Goal: Task Accomplishment & Management: Manage account settings

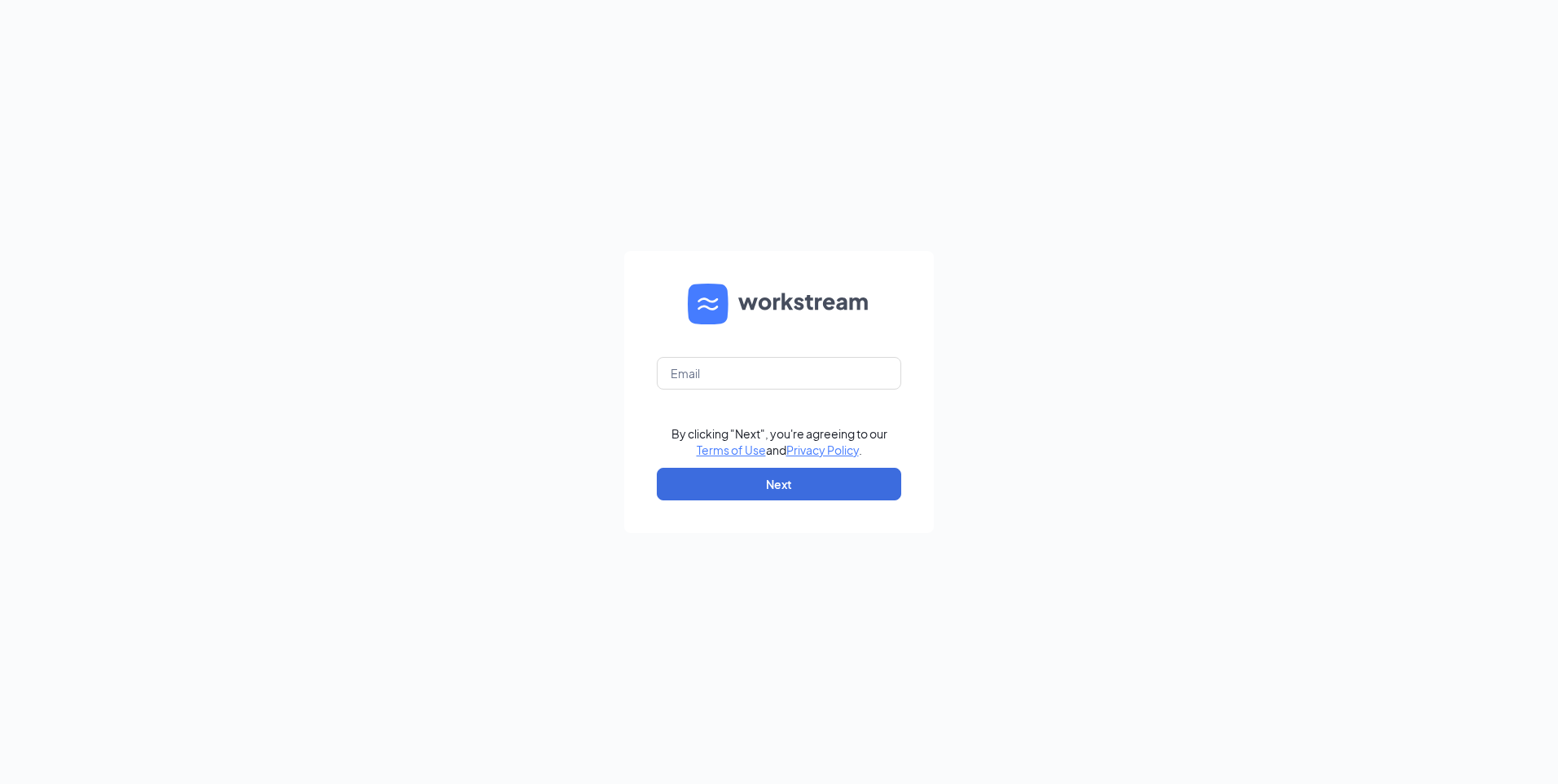
click at [799, 392] on form "By clicking "Next", you're agreeing to our Terms of Use and Privacy Policy . Ne…" at bounding box center [779, 392] width 310 height 282
click at [801, 377] on input "text" at bounding box center [779, 373] width 244 height 32
type input "[EMAIL_ADDRESS][DOMAIN_NAME]"
click at [753, 478] on button "Next" at bounding box center [779, 483] width 244 height 32
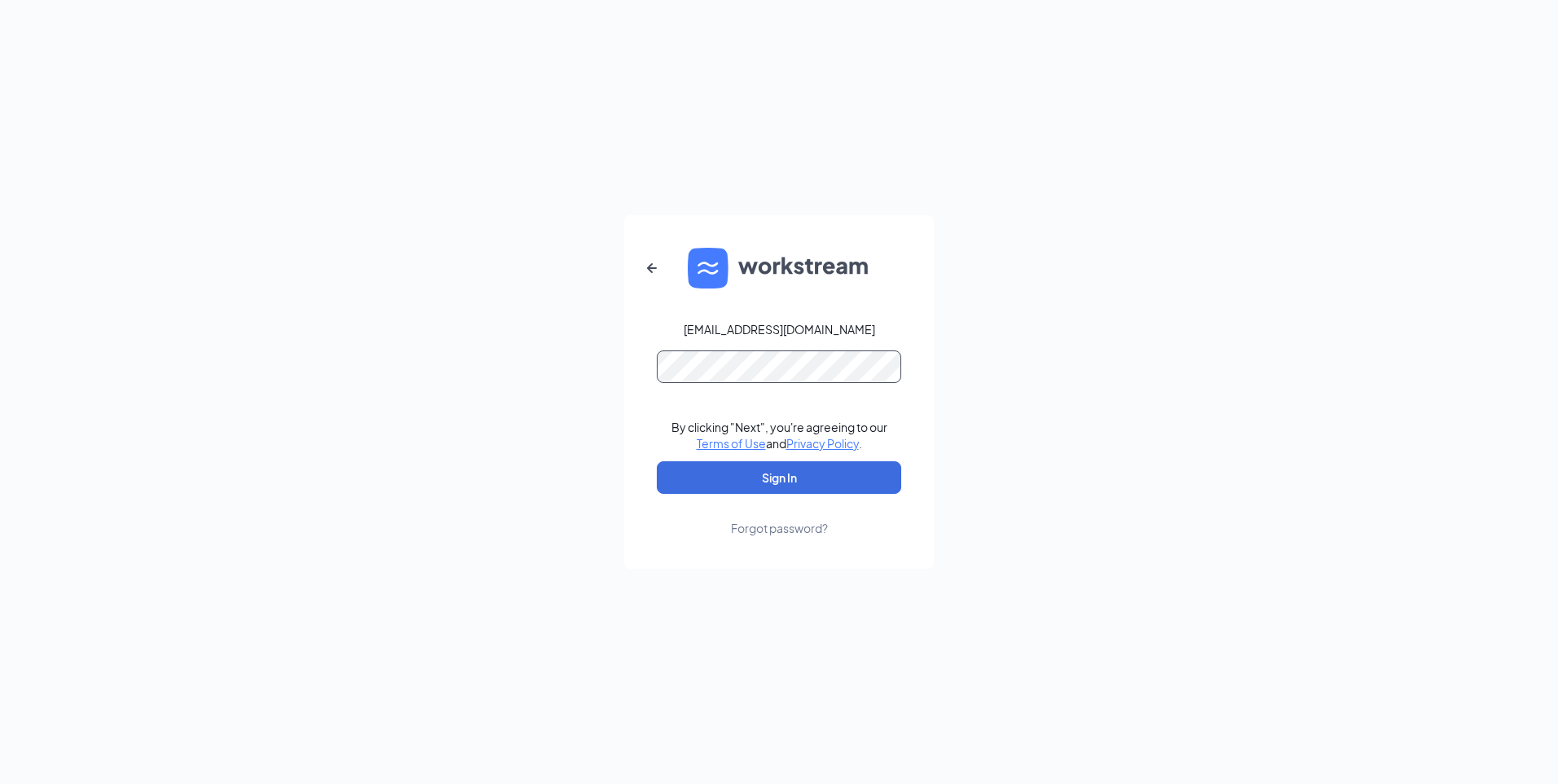
click at [657, 461] on button "Sign In" at bounding box center [779, 477] width 244 height 32
click at [798, 477] on button "Sign In" at bounding box center [779, 477] width 244 height 32
click at [654, 265] on icon "ArrowLeftNew" at bounding box center [652, 268] width 19 height 19
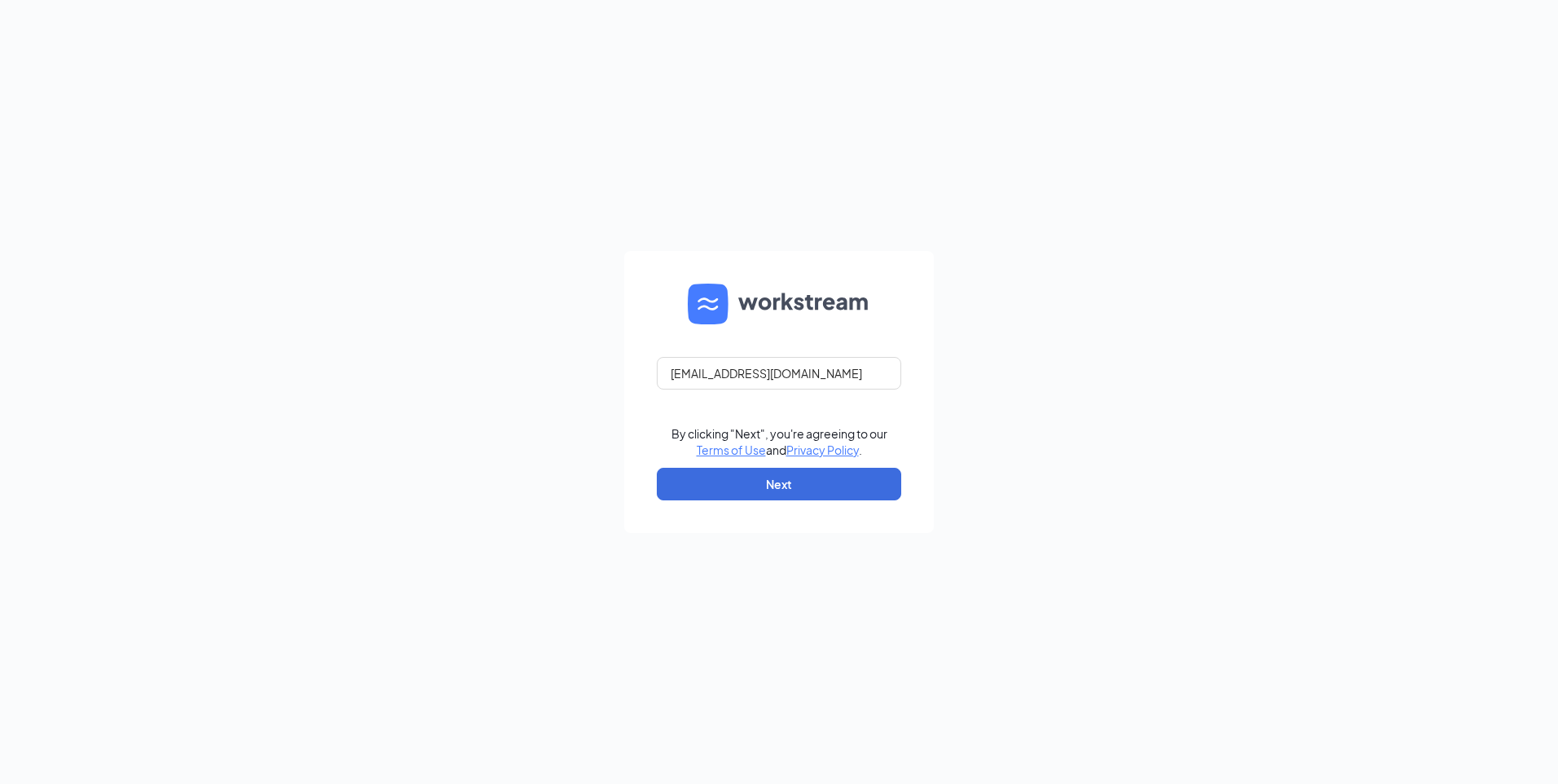
click at [713, 307] on img at bounding box center [779, 304] width 182 height 41
click at [774, 487] on button "Next" at bounding box center [779, 483] width 244 height 32
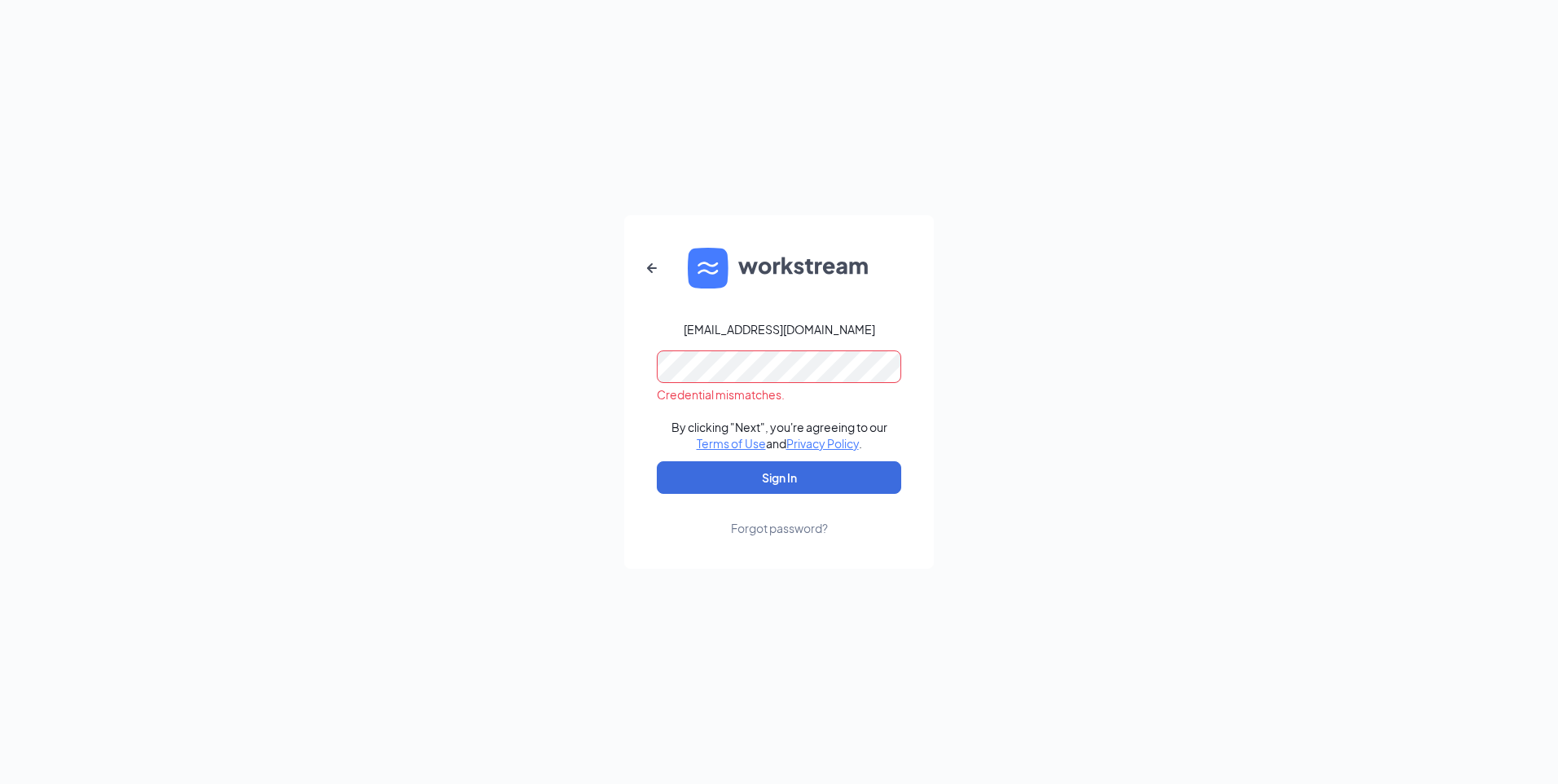
click at [590, 396] on div "[EMAIL_ADDRESS][DOMAIN_NAME] Credential mismatches. By clicking "Next", you're …" at bounding box center [779, 392] width 1558 height 784
click at [782, 480] on button "Sign In" at bounding box center [779, 477] width 244 height 32
click at [734, 397] on div "Credential mismatches." at bounding box center [779, 394] width 244 height 17
click at [776, 528] on div "Forgot password?" at bounding box center [779, 529] width 97 height 17
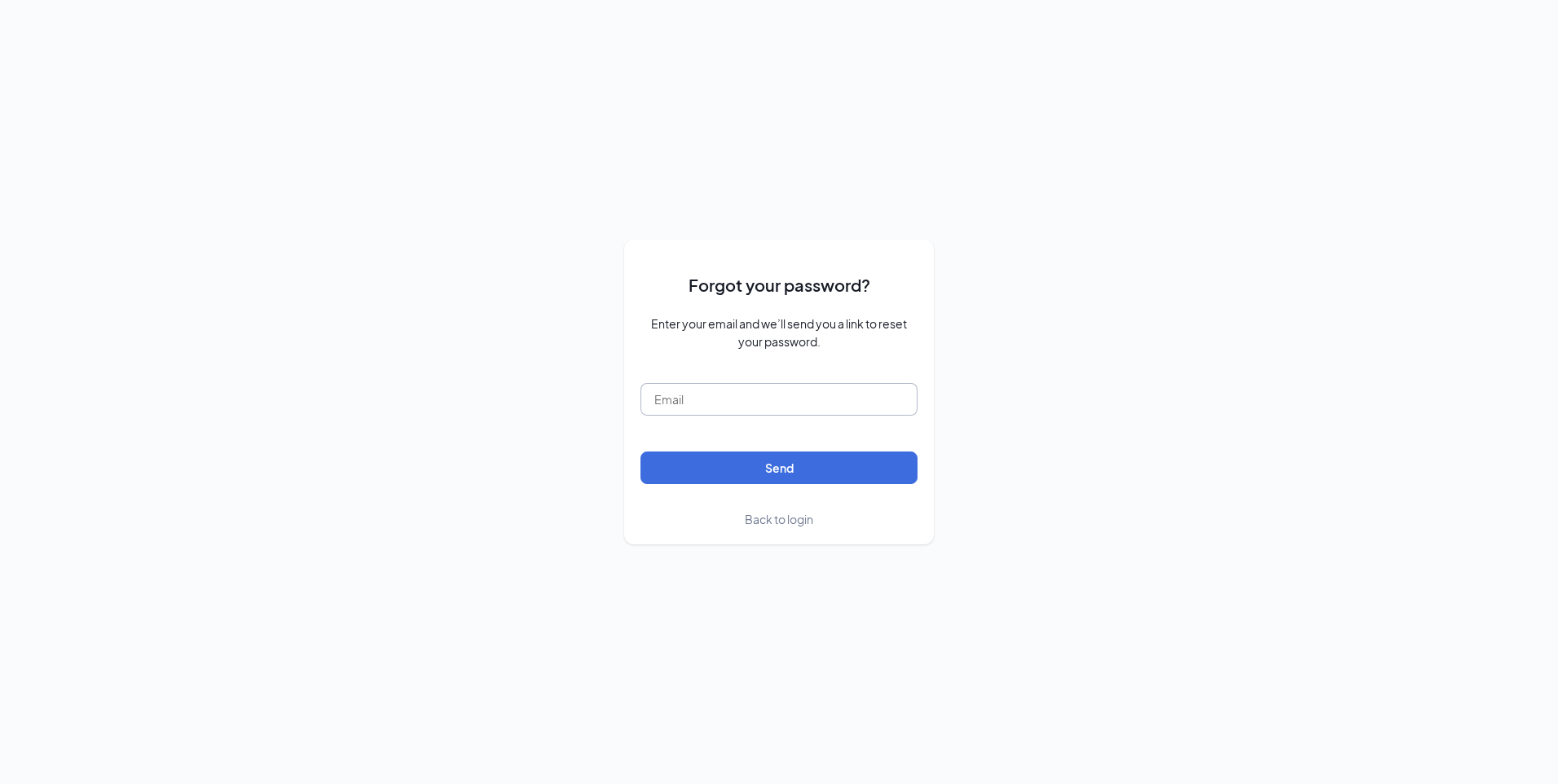
click at [730, 403] on input "text" at bounding box center [779, 399] width 277 height 32
type input "[EMAIL_ADDRESS][DOMAIN_NAME]"
click at [798, 467] on button "Send" at bounding box center [779, 467] width 277 height 32
click at [848, 404] on input "[EMAIL_ADDRESS][DOMAIN_NAME]" at bounding box center [779, 399] width 277 height 32
click at [779, 522] on span "Back to login" at bounding box center [779, 519] width 69 height 15
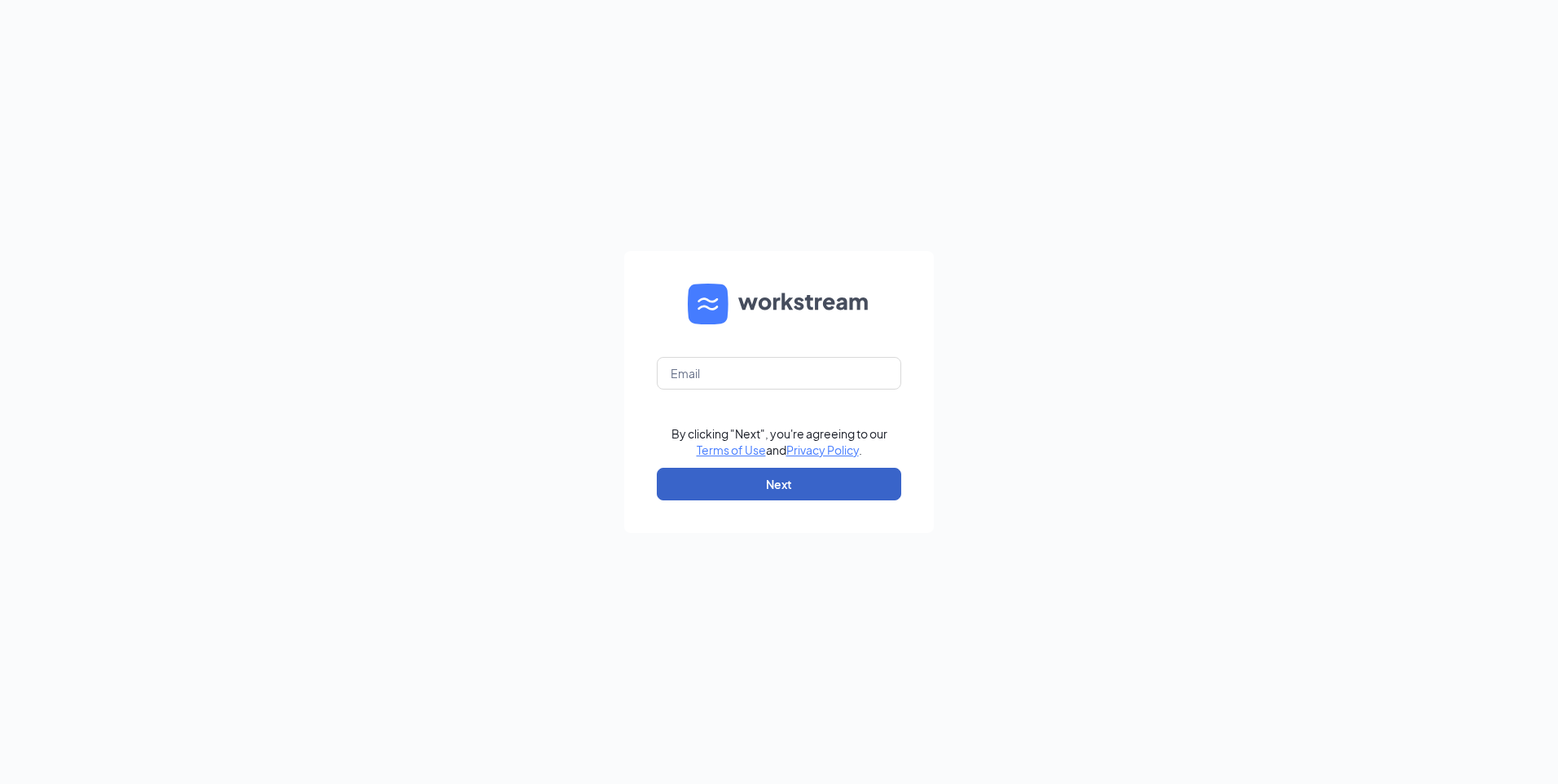
click at [782, 482] on button "Next" at bounding box center [779, 483] width 244 height 32
click at [733, 371] on input "text" at bounding box center [779, 373] width 244 height 32
click at [733, 380] on input "text" at bounding box center [779, 373] width 244 height 32
click at [850, 371] on input "text" at bounding box center [779, 373] width 244 height 32
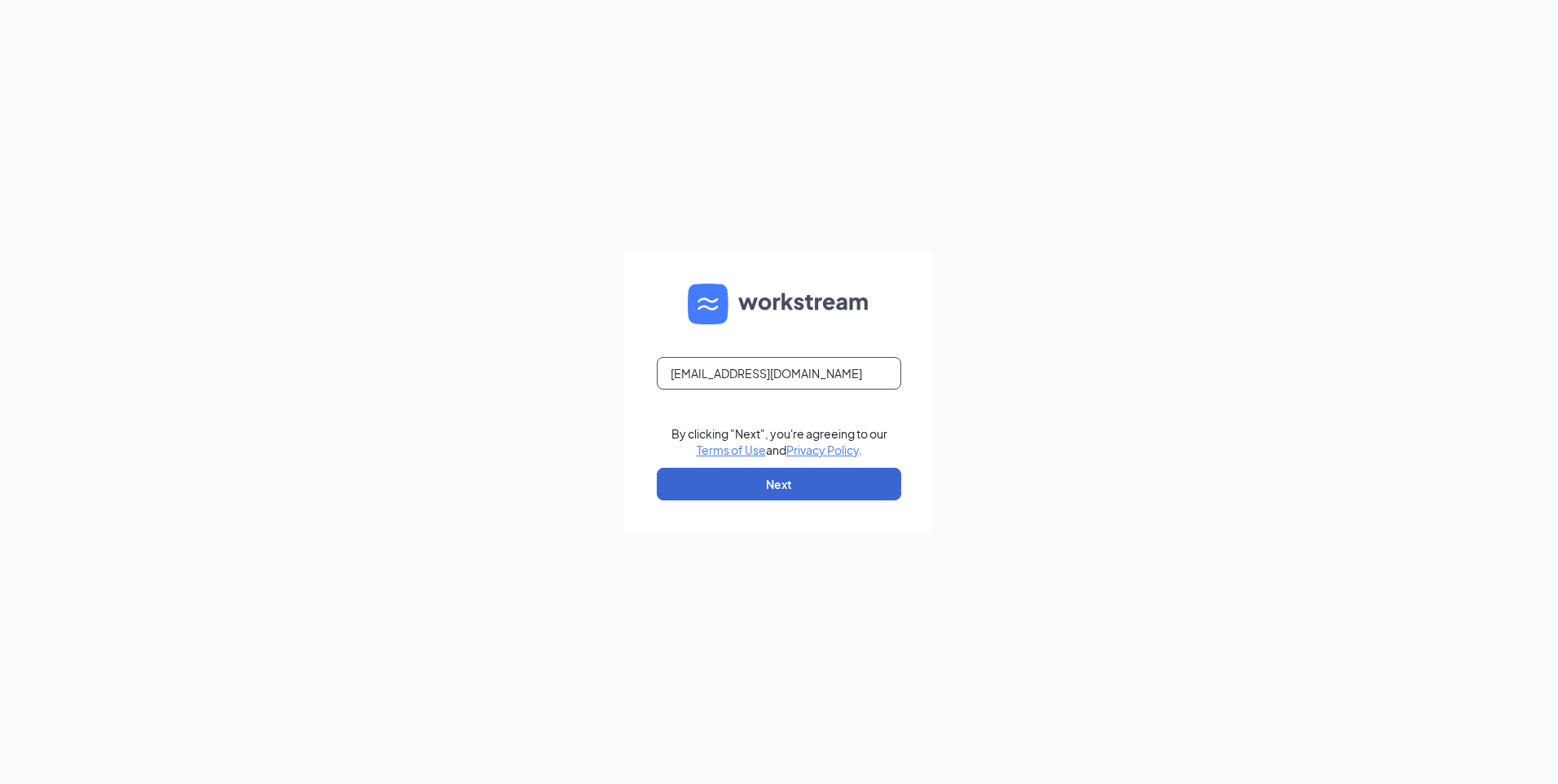
type input "lvbk19190@gmail.com"
click at [691, 483] on button "Next" at bounding box center [779, 483] width 244 height 32
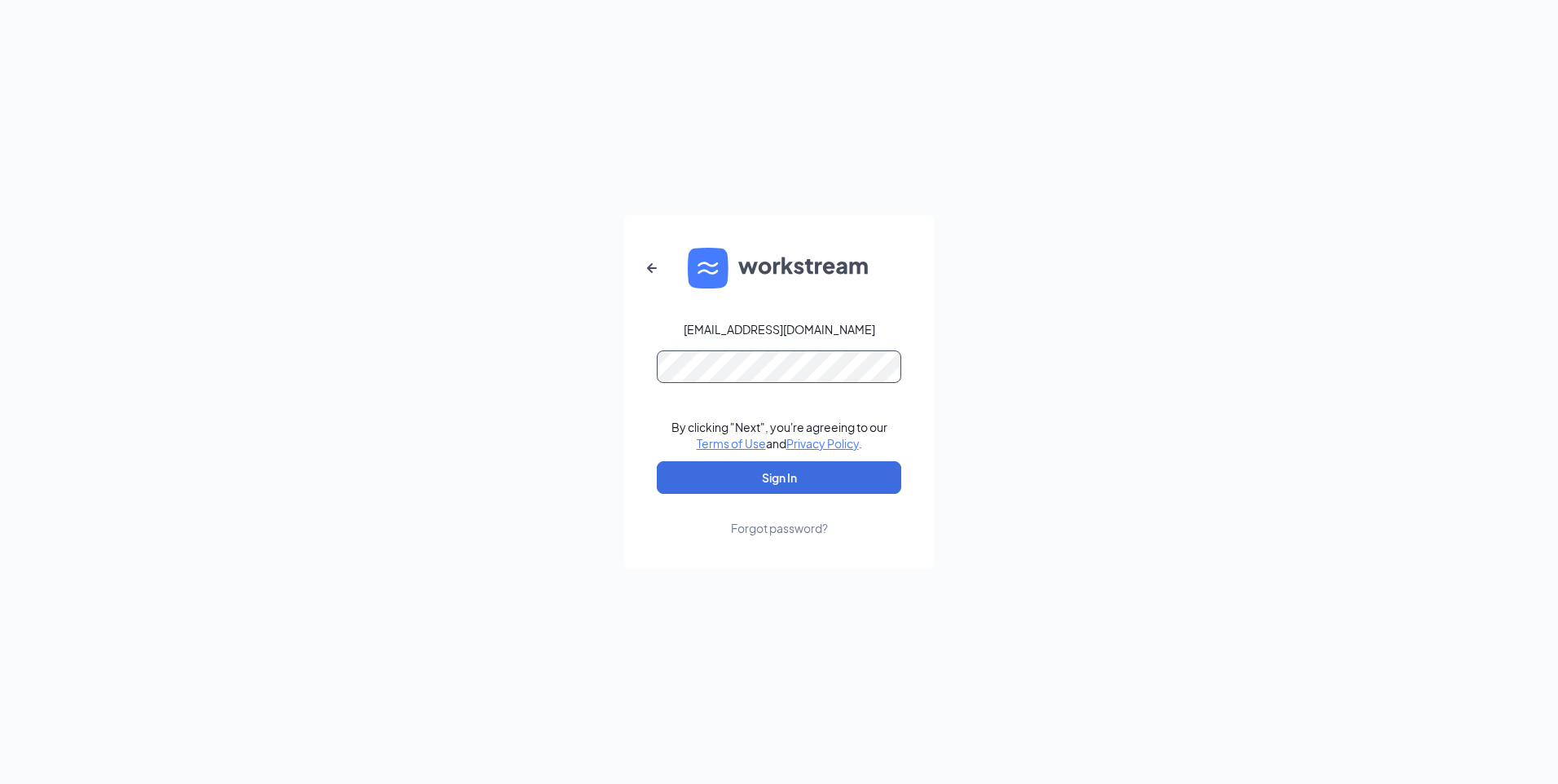
click at [657, 461] on button "Sign In" at bounding box center [779, 477] width 244 height 32
click at [802, 481] on button "Sign In" at bounding box center [779, 477] width 244 height 32
click at [790, 528] on div "Forgot password?" at bounding box center [779, 529] width 97 height 17
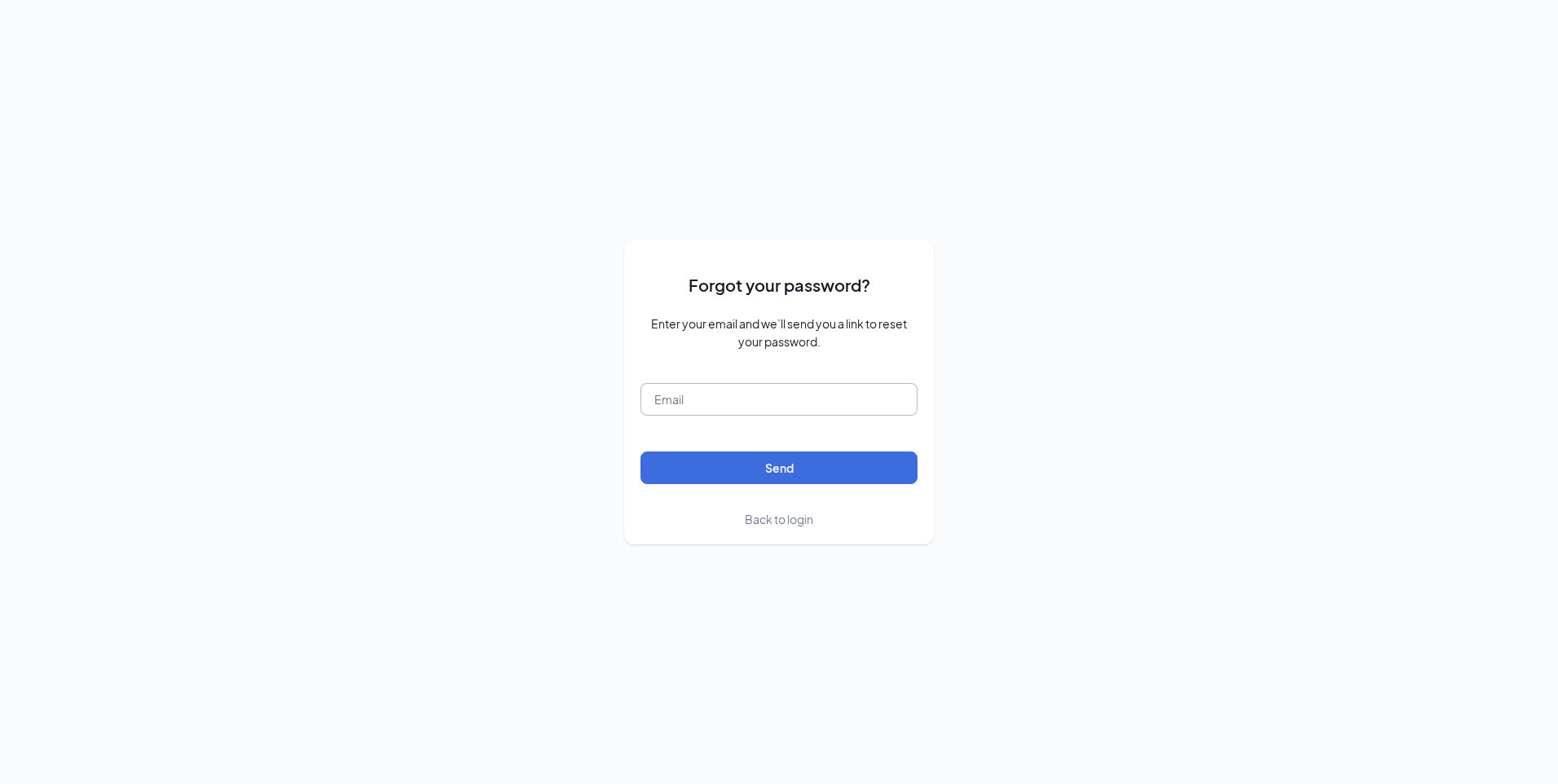
click at [767, 392] on input "text" at bounding box center [779, 399] width 277 height 32
type input "leinettebrady@yahoo.com"
click at [771, 467] on button "Send" at bounding box center [779, 467] width 277 height 32
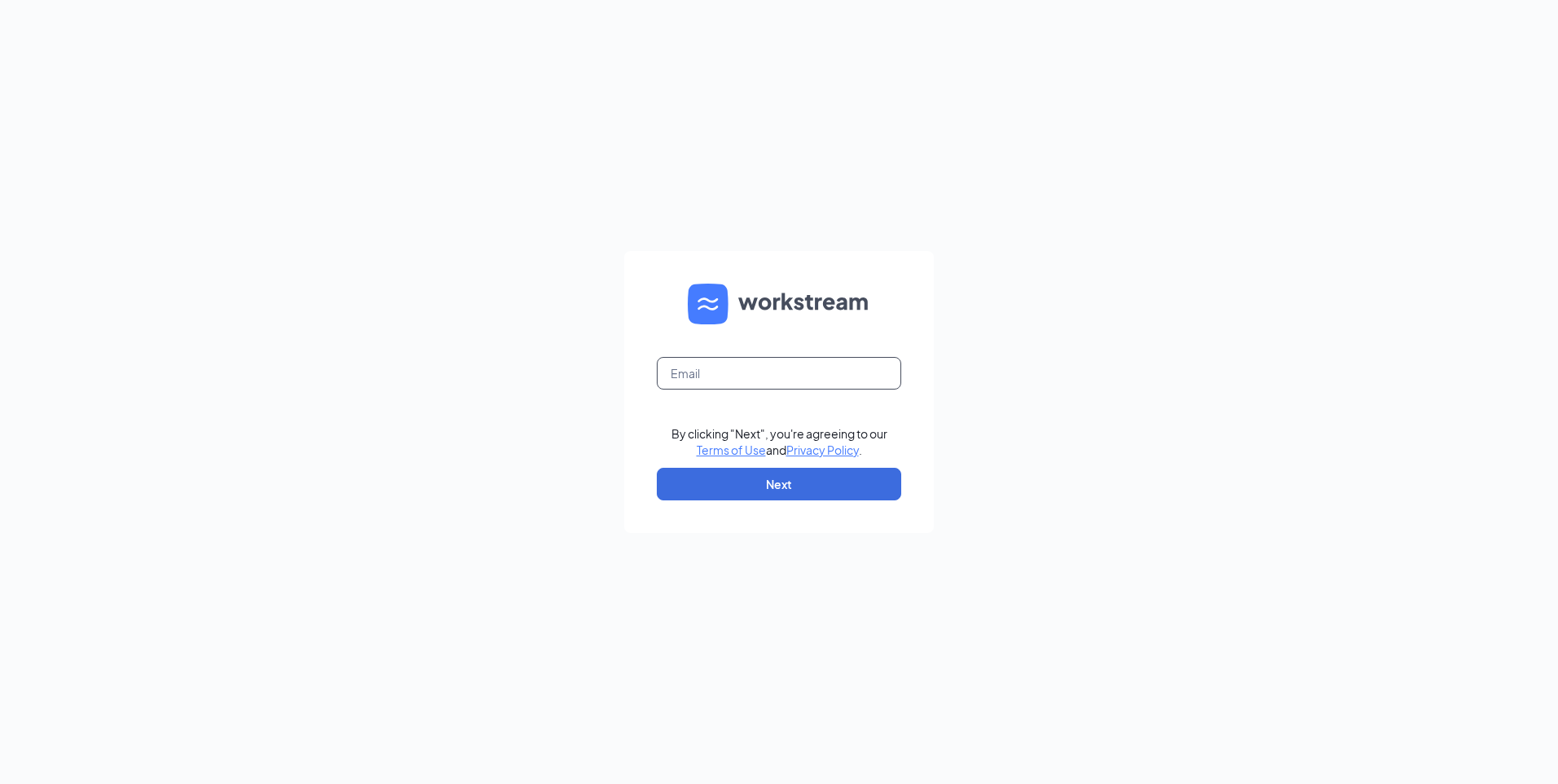
click at [696, 369] on input "text" at bounding box center [779, 373] width 244 height 32
type input "[EMAIL_ADDRESS][DOMAIN_NAME]"
click at [724, 479] on button "Next" at bounding box center [779, 483] width 244 height 32
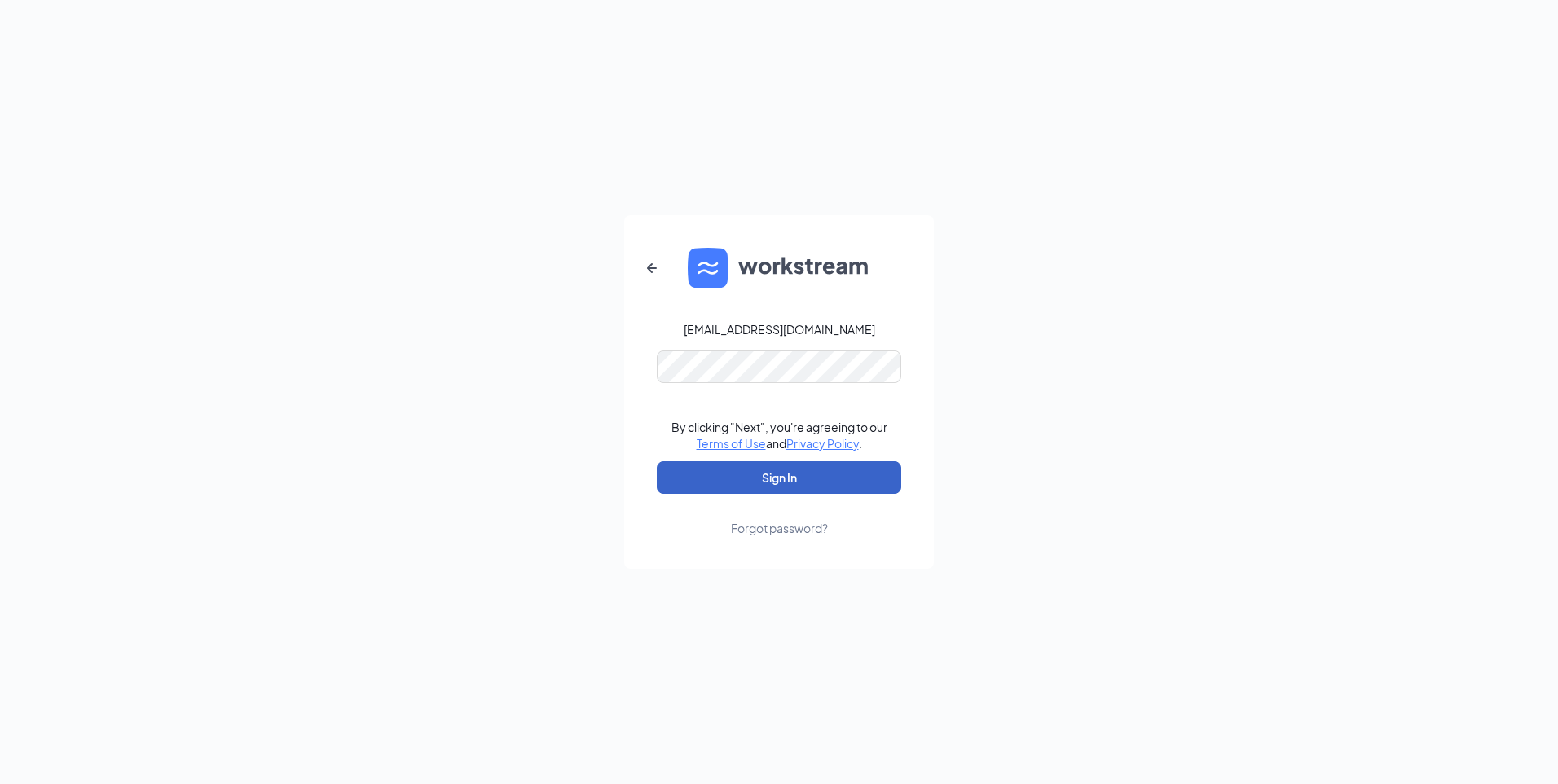
click at [787, 483] on button "Sign In" at bounding box center [779, 477] width 244 height 32
click at [650, 380] on form "[EMAIL_ADDRESS][DOMAIN_NAME] Credential mismatches. By clicking "Next", you're …" at bounding box center [779, 392] width 310 height 354
drag, startPoint x: 650, startPoint y: 380, endPoint x: 1179, endPoint y: 562, distance: 559.4
click at [1179, 562] on div "[EMAIL_ADDRESS][DOMAIN_NAME] Credential mismatches. By clicking "Next", you're …" at bounding box center [779, 392] width 1558 height 784
